Goal: Task Accomplishment & Management: Manage account settings

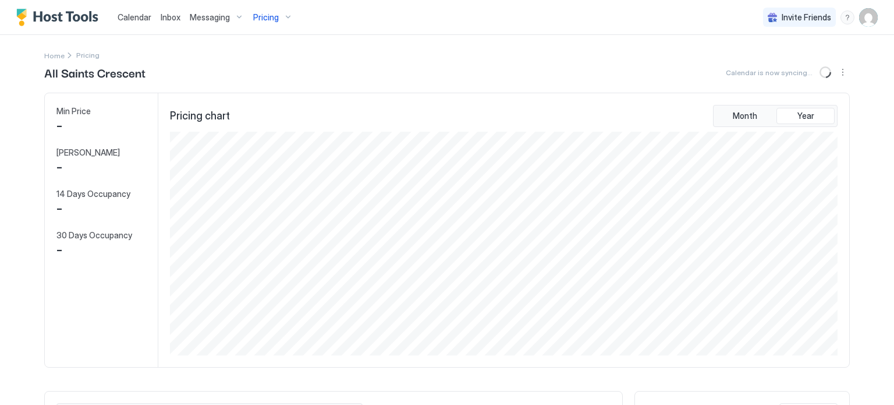
scroll to position [224, 671]
click at [215, 20] on span "Messaging" at bounding box center [210, 17] width 40 height 10
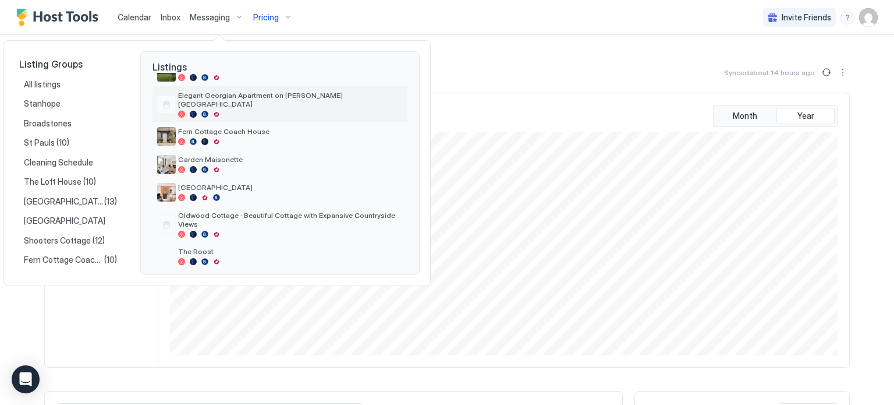
scroll to position [57, 0]
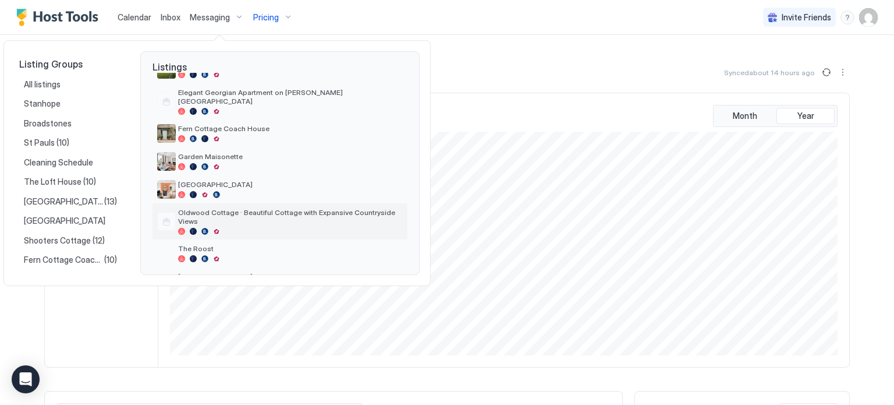
click at [276, 208] on span "Oldwood Cottage · Beautiful Cottage with Expansive Countryside Views" at bounding box center [290, 216] width 225 height 17
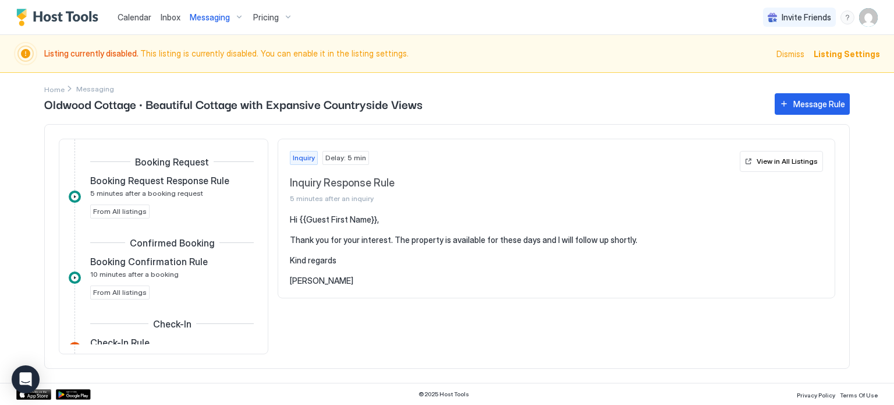
scroll to position [140, 0]
click at [202, 213] on div "Booking Request Response Rule 5 minutes after a booking request From All listin…" at bounding box center [172, 197] width 164 height 44
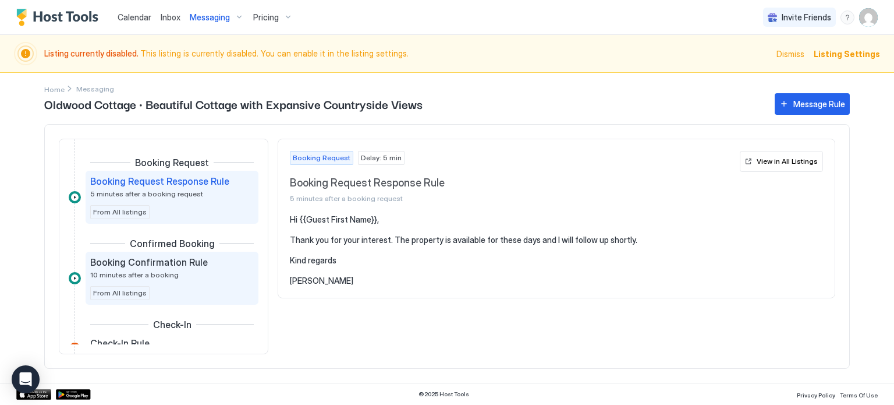
click at [211, 284] on div "Booking Confirmation Rule 10 minutes after a booking From All listings" at bounding box center [172, 278] width 164 height 44
